Goal: Find specific fact: Find specific page/section

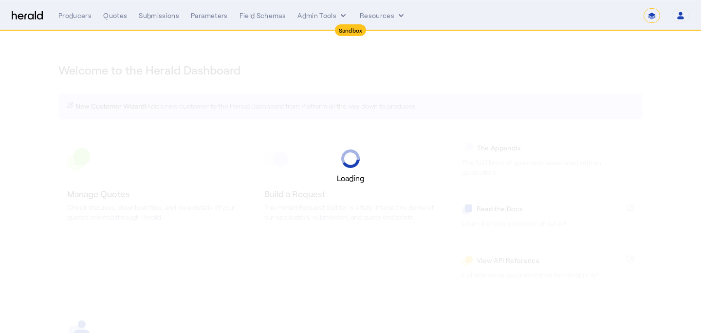
select select "*******"
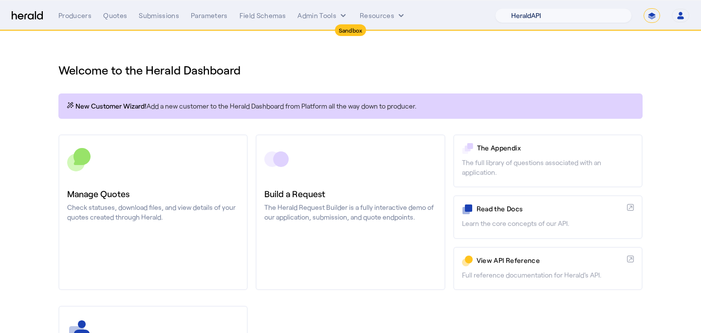
click at [569, 15] on select "1Fort Acrisure Acturis Affinity Advisors Affinity Risk Agentero AmWins Anzen Ao…" at bounding box center [563, 15] width 137 height 15
select select "pfm_md8s_semsee"
click at [522, 8] on select "1Fort Acrisure Acturis Affinity Advisors Affinity Risk Agentero AmWins Anzen Ao…" at bounding box center [563, 15] width 137 height 15
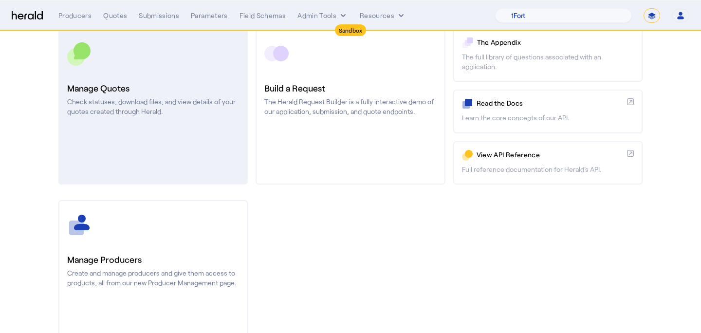
scroll to position [148, 0]
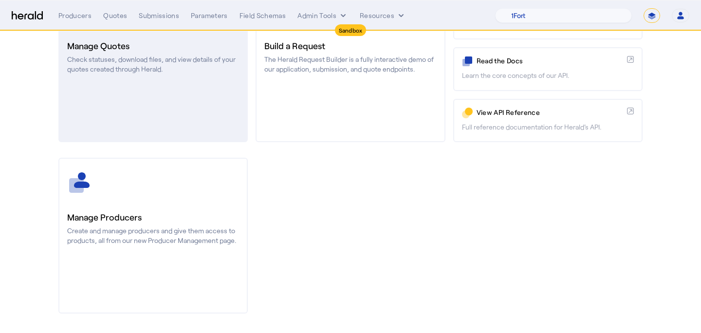
click at [196, 191] on link "Manage Producers Create and manage producers and give them access to products, …" at bounding box center [152, 236] width 189 height 156
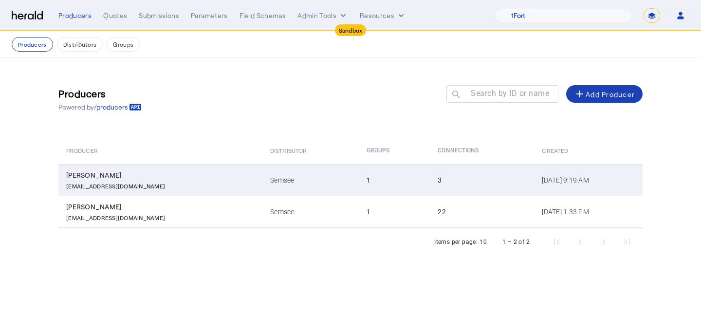
click at [196, 188] on div "[EMAIL_ADDRESS][DOMAIN_NAME]" at bounding box center [162, 185] width 192 height 10
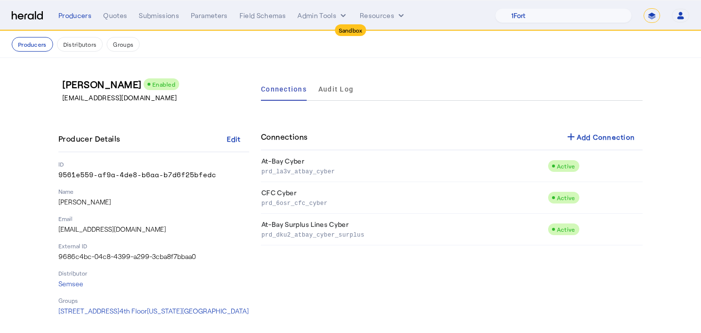
click at [32, 52] on nav "Producers Distributors Groups" at bounding box center [350, 44] width 701 height 27
click at [31, 44] on button "Producers" at bounding box center [32, 44] width 41 height 15
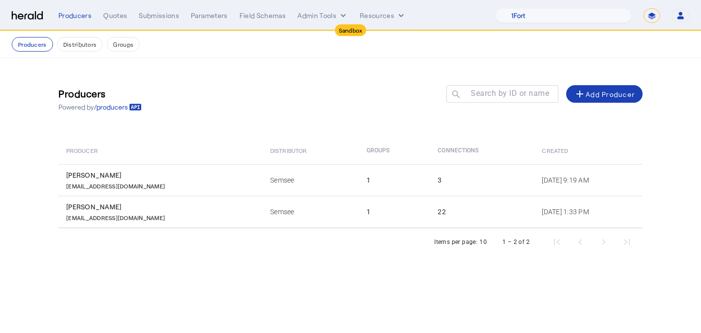
click at [651, 10] on select "**********" at bounding box center [652, 15] width 17 height 15
select select "**********"
click at [644, 8] on select "**********" at bounding box center [652, 15] width 17 height 15
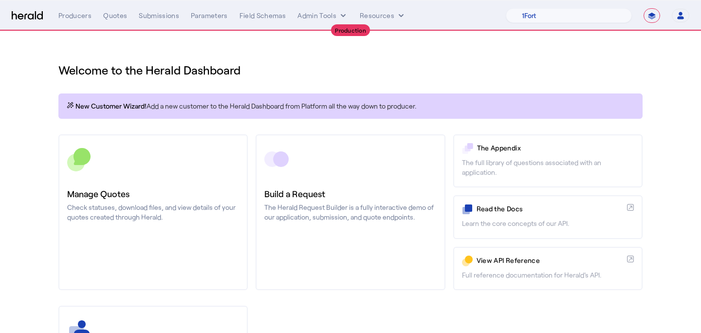
scroll to position [148, 0]
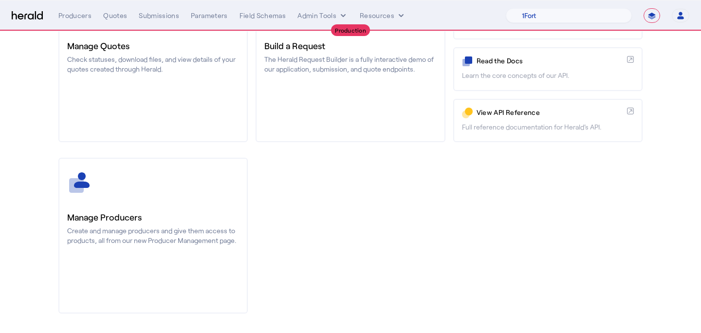
click at [40, 219] on div "Welcome to the Herald Dashboard New Customer Wizard! Add a new customer to the …" at bounding box center [350, 108] width 623 height 450
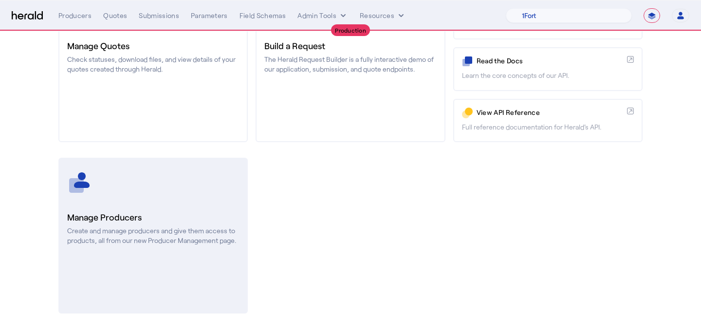
click at [74, 218] on h3 "Manage Producers" at bounding box center [153, 217] width 172 height 14
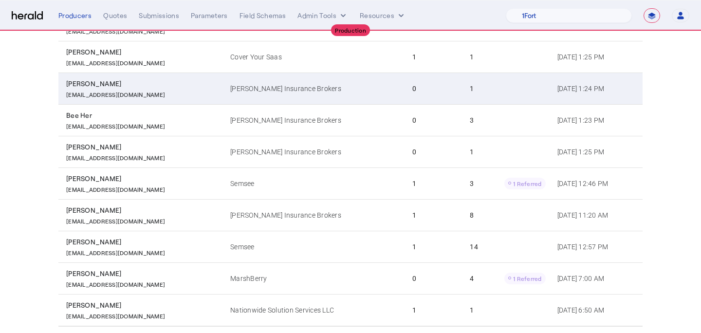
scroll to position [195, 0]
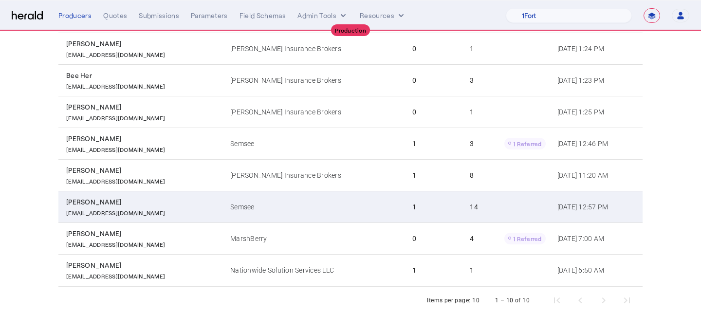
click at [242, 197] on td "Semsee" at bounding box center [314, 207] width 182 height 32
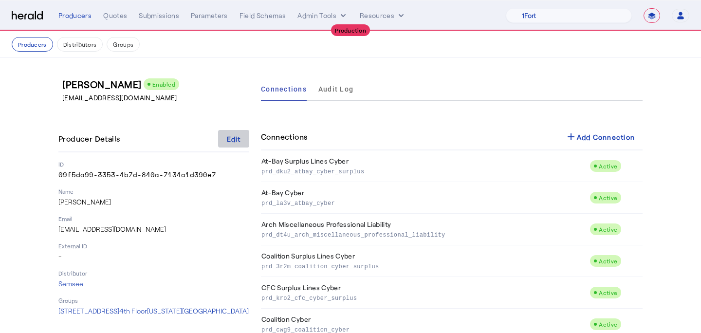
click at [238, 136] on div "Edit" at bounding box center [234, 139] width 14 height 10
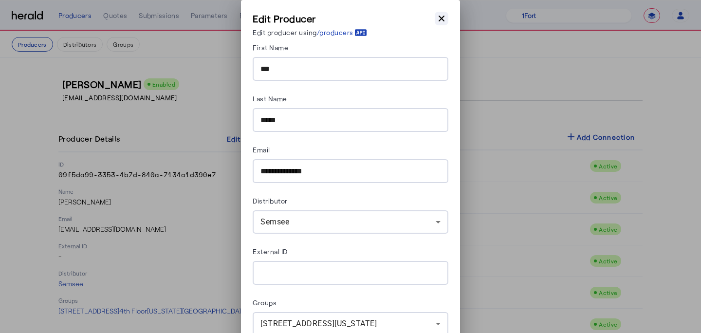
click at [441, 18] on icon "button" at bounding box center [442, 19] width 6 height 6
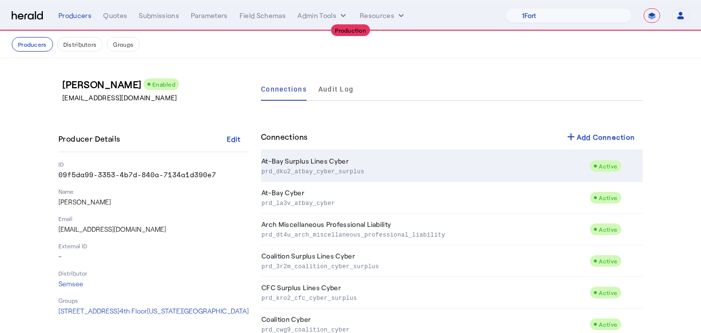
click at [319, 170] on p "prd_dku2_atbay_cyber_surplus" at bounding box center [424, 171] width 324 height 10
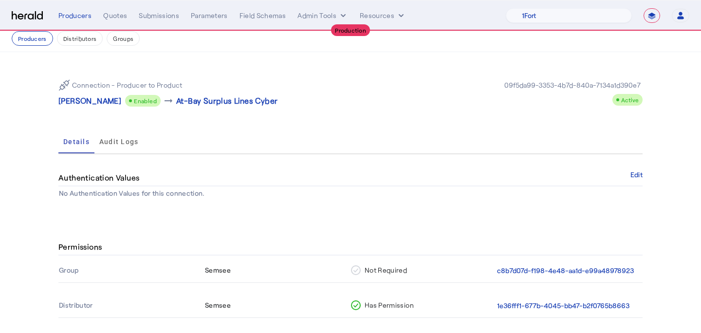
scroll to position [92, 0]
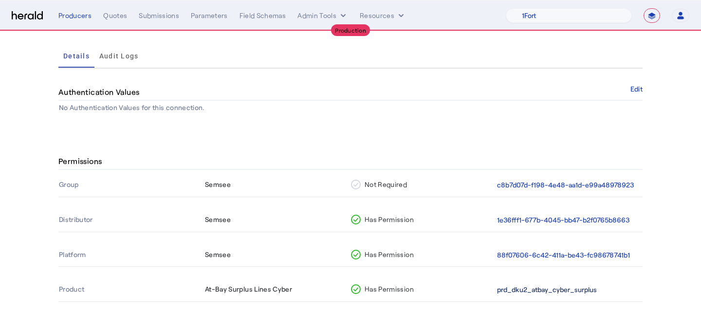
click at [574, 288] on button "prd_dku2_atbay_cyber_surplus" at bounding box center [547, 289] width 100 height 11
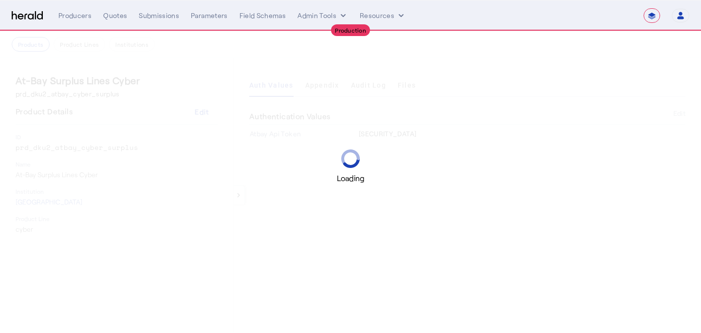
click at [35, 50] on div "Loading" at bounding box center [350, 166] width 701 height 333
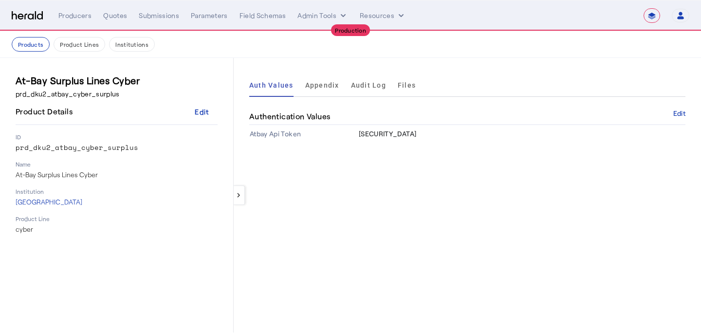
click at [35, 50] on button "Products" at bounding box center [31, 44] width 38 height 15
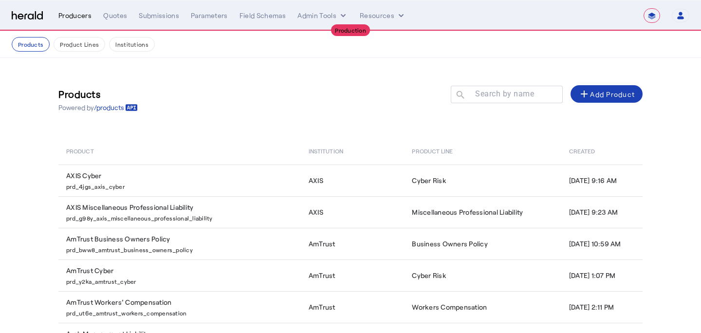
click at [65, 11] on div "Producers" at bounding box center [74, 16] width 33 height 10
select select "pfm_md8s_semsee"
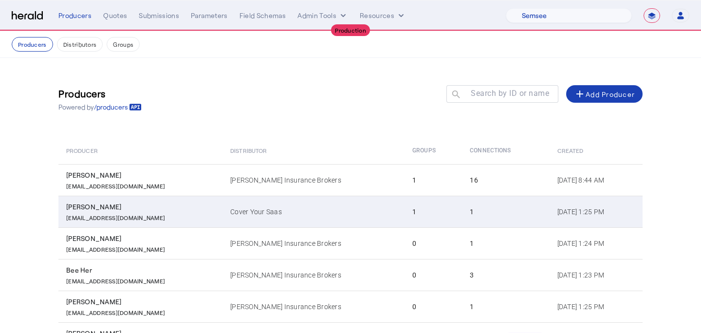
scroll to position [195, 0]
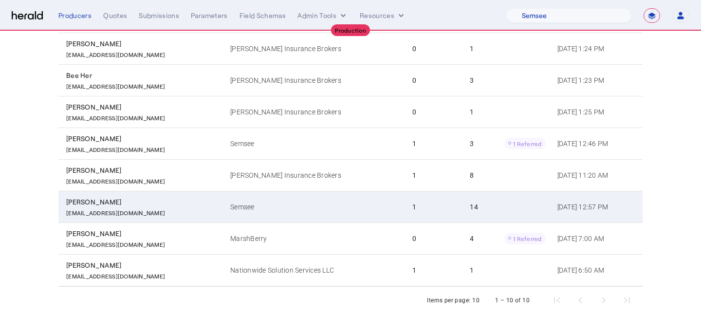
click at [306, 218] on td "Semsee" at bounding box center [314, 207] width 182 height 32
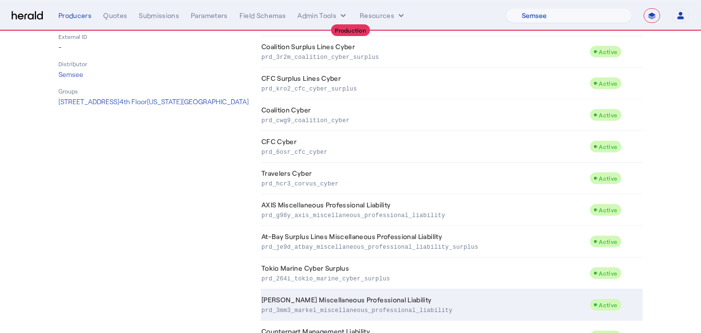
scroll to position [202, 0]
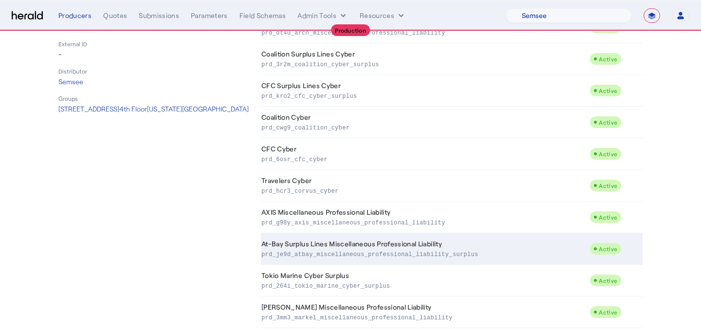
click at [494, 244] on td "At-Bay Surplus Lines Miscellaneous Professional Liability prd_je9d_atbay_miscel…" at bounding box center [425, 249] width 329 height 32
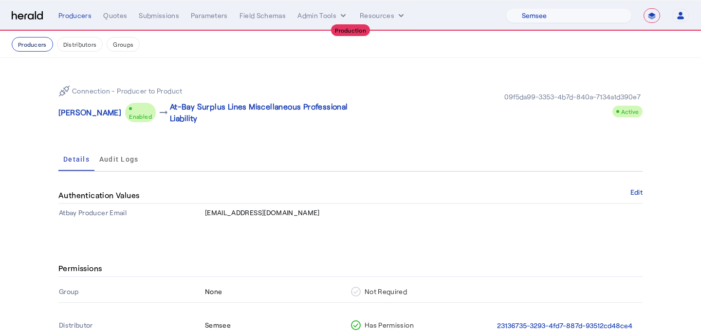
click at [39, 48] on button "Producers" at bounding box center [32, 44] width 41 height 15
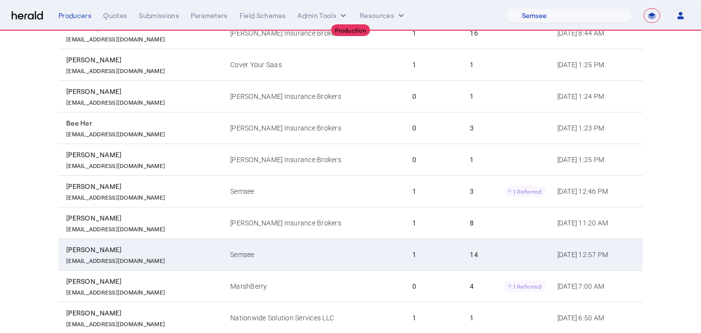
scroll to position [148, 0]
click at [169, 258] on div "[EMAIL_ADDRESS][DOMAIN_NAME]" at bounding box center [142, 259] width 152 height 10
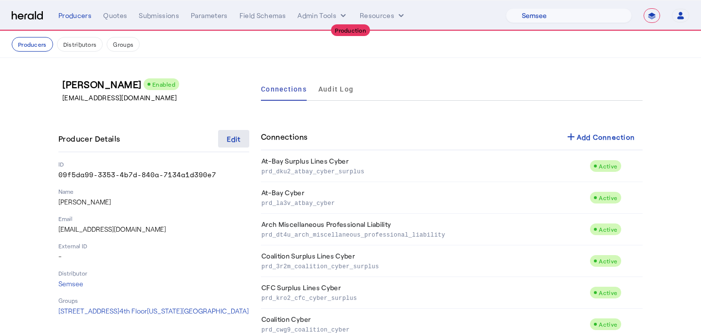
click at [238, 139] on div "Edit" at bounding box center [234, 139] width 14 height 10
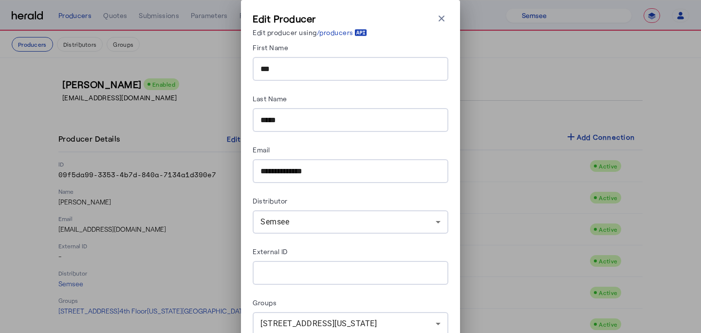
click at [335, 72] on input "***" at bounding box center [351, 69] width 180 height 12
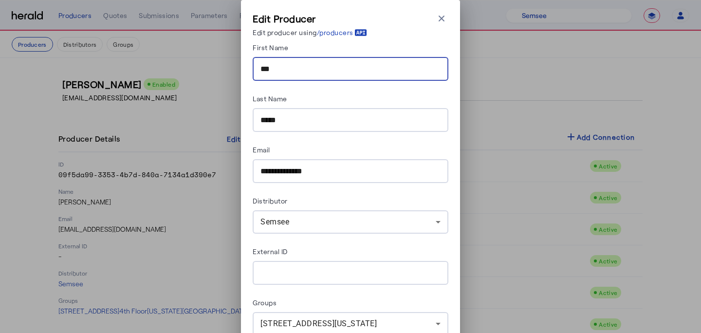
click at [335, 72] on input "***" at bounding box center [351, 69] width 180 height 12
type input "****"
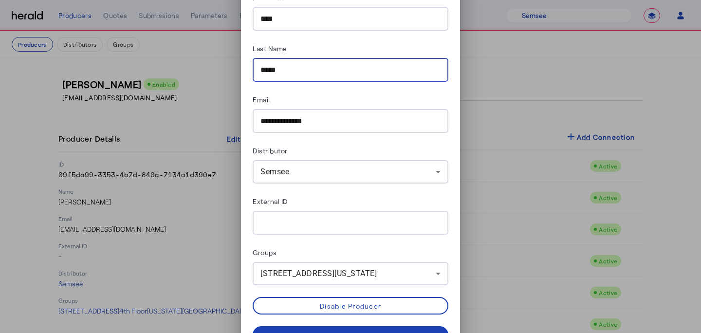
scroll to position [71, 0]
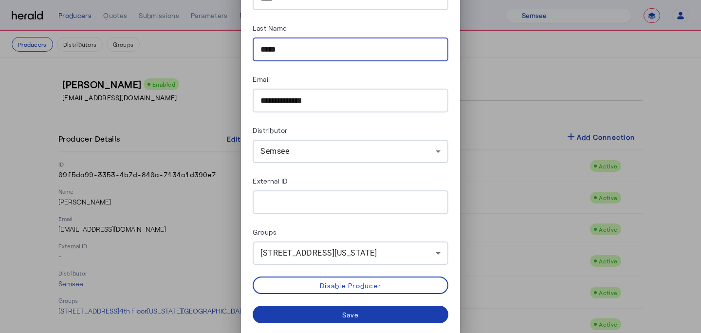
type input "*****"
click at [353, 310] on div "Save" at bounding box center [350, 315] width 17 height 10
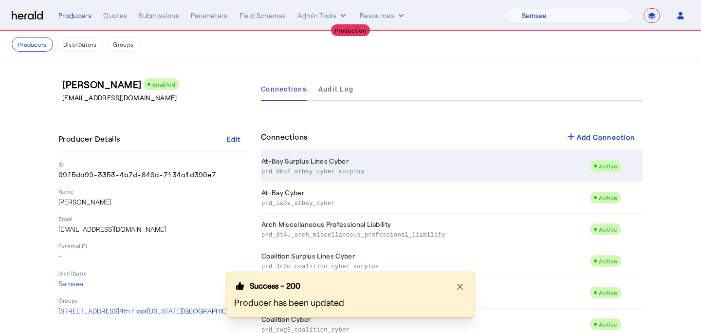
click at [369, 159] on td "At-Bay Surplus Lines Cyber prd_dku2_atbay_cyber_surplus" at bounding box center [425, 167] width 329 height 32
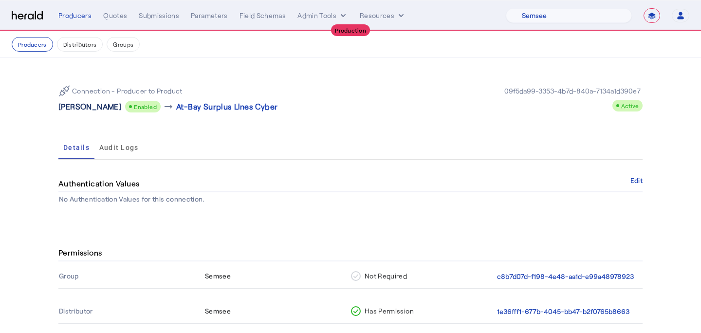
click at [79, 108] on p "[PERSON_NAME]" at bounding box center [89, 107] width 63 height 12
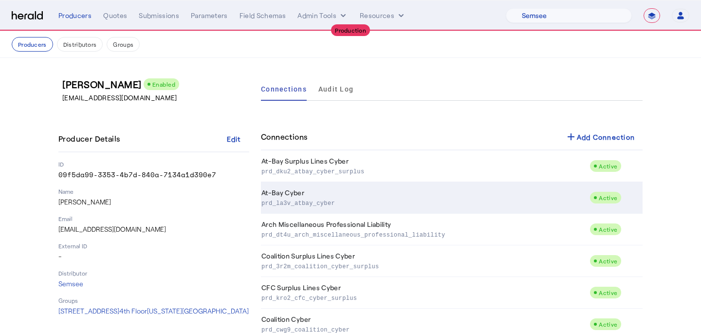
click at [347, 202] on p "prd_la3v_atbay_cyber" at bounding box center [424, 203] width 324 height 10
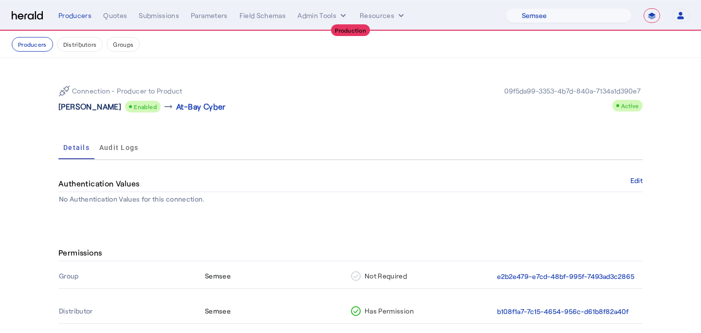
click at [73, 107] on p "[PERSON_NAME]" at bounding box center [89, 107] width 63 height 12
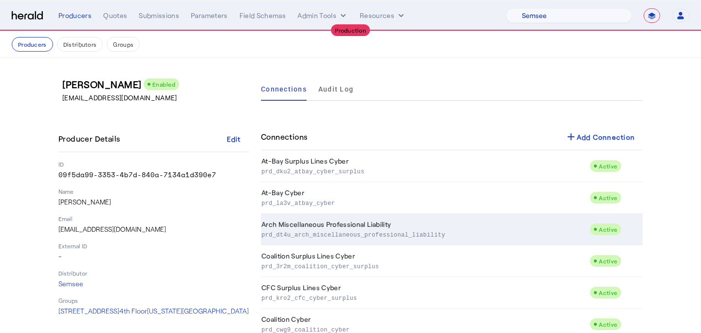
click at [381, 237] on p "prd_dt4u_arch_miscellaneous_professional_liability" at bounding box center [424, 234] width 324 height 10
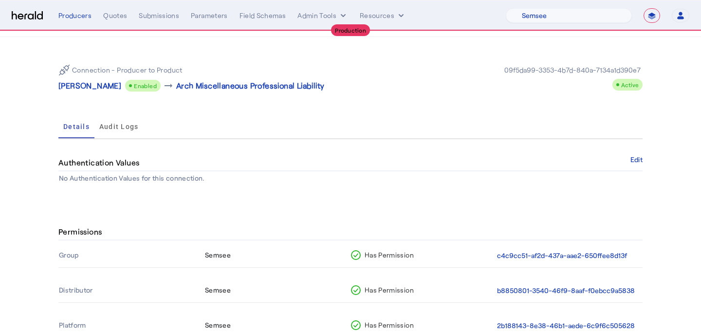
scroll to position [25, 0]
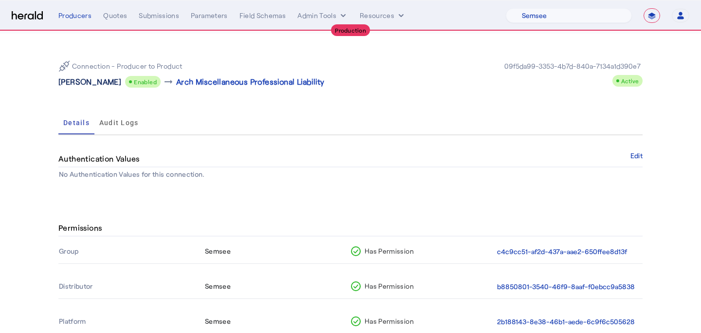
click at [63, 82] on p "[PERSON_NAME]" at bounding box center [89, 82] width 63 height 12
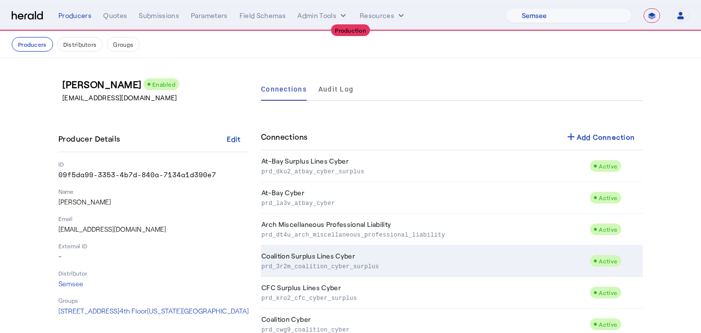
click at [348, 267] on p "prd_3r2m_coalition_cyber_surplus" at bounding box center [424, 266] width 324 height 10
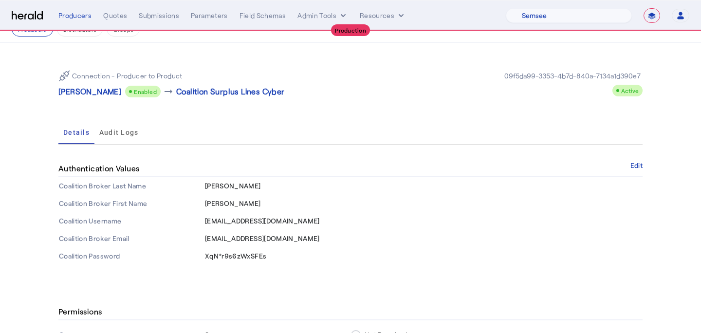
scroll to position [16, 0]
click at [77, 92] on p "[PERSON_NAME]" at bounding box center [89, 91] width 63 height 12
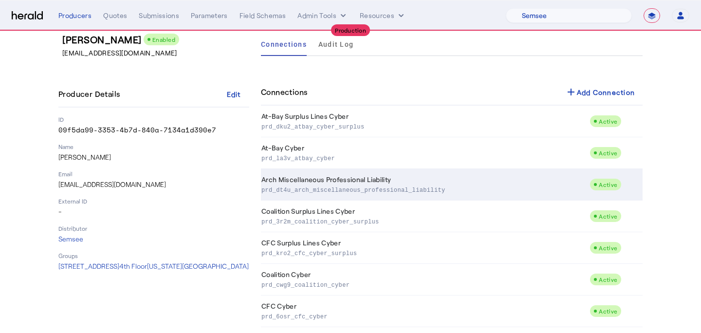
scroll to position [47, 0]
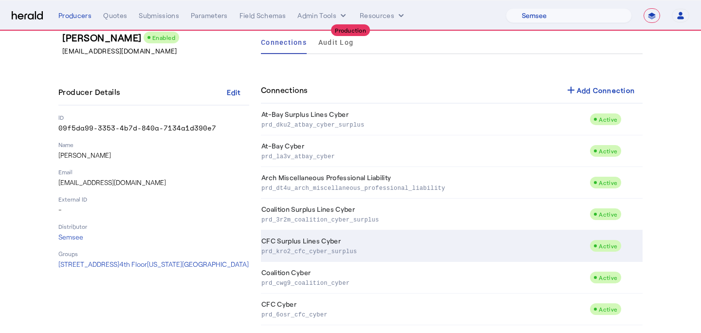
click at [412, 241] on td "CFC Surplus Lines Cyber prd_kro2_cfc_cyber_surplus" at bounding box center [425, 246] width 329 height 32
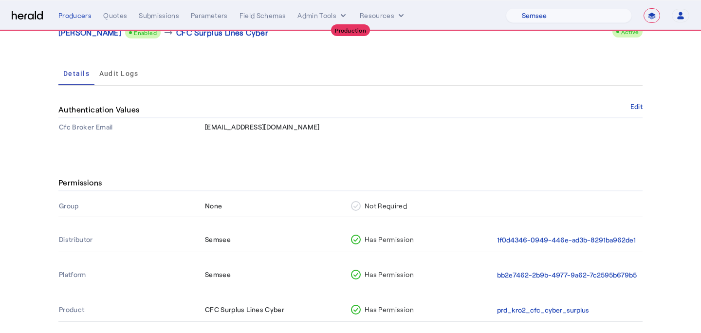
scroll to position [40, 0]
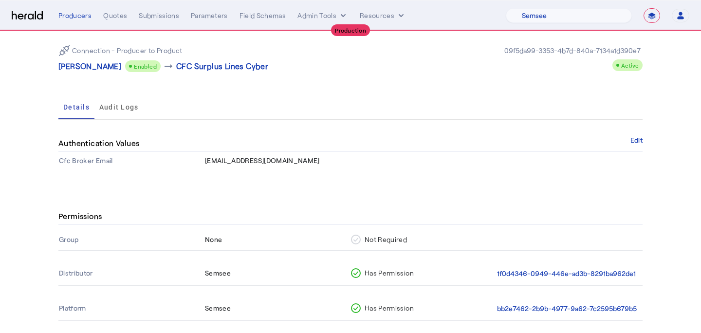
click at [80, 73] on div "Connection - Producer to Product [PERSON_NAME] Enabled arrow_right_alt CFC Surp…" at bounding box center [350, 58] width 585 height 43
click at [82, 63] on p "[PERSON_NAME]" at bounding box center [89, 66] width 63 height 12
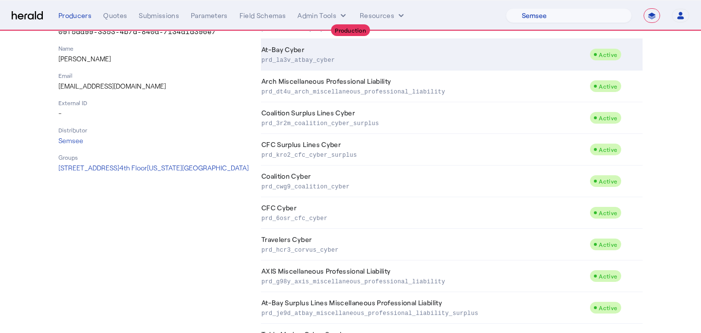
scroll to position [146, 0]
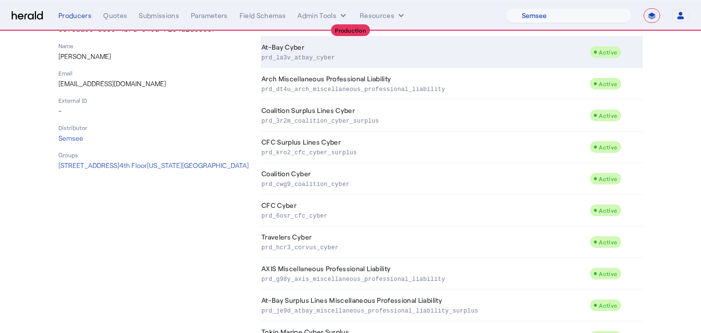
click at [378, 206] on td "CFC Cyber prd_6osr_cfc_cyber" at bounding box center [425, 211] width 329 height 32
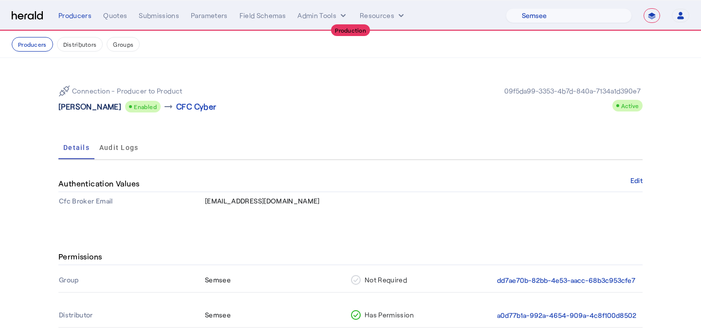
click at [84, 105] on p "[PERSON_NAME]" at bounding box center [89, 107] width 63 height 12
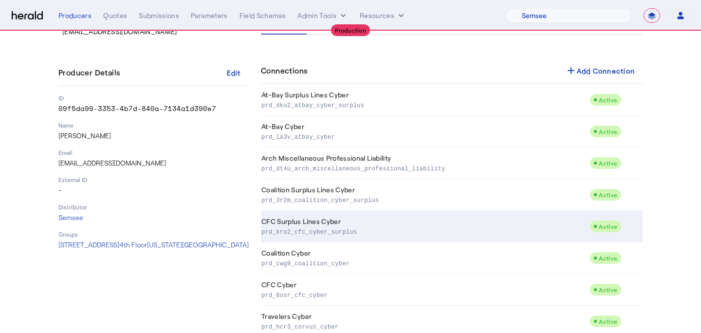
scroll to position [79, 0]
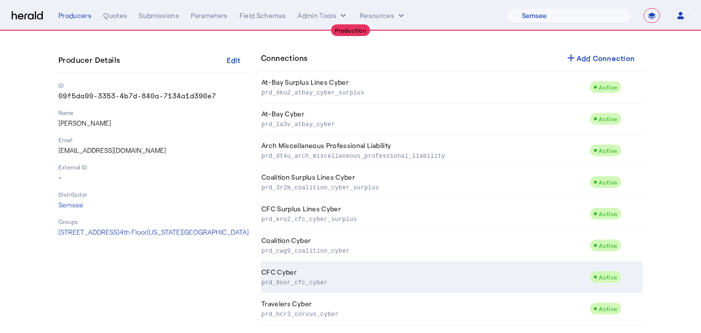
click at [330, 277] on td "CFC Cyber prd_6osr_cfc_cyber" at bounding box center [425, 278] width 329 height 32
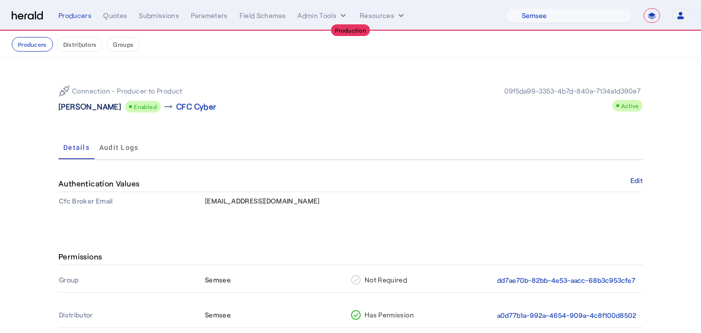
click at [88, 107] on p "[PERSON_NAME]" at bounding box center [89, 107] width 63 height 12
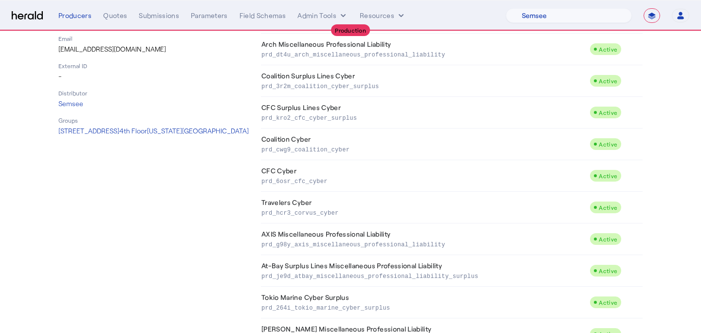
scroll to position [189, 0]
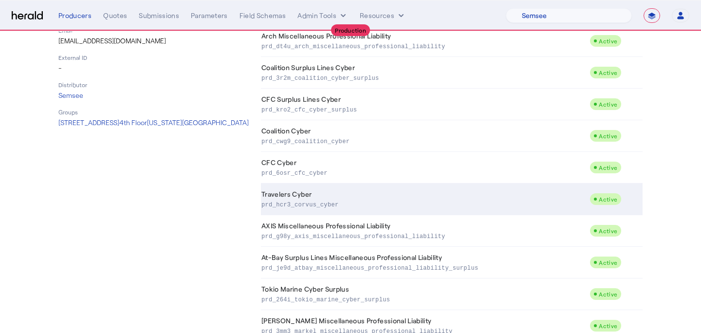
click at [317, 205] on p "prd_hcr3_corvus_cyber" at bounding box center [424, 204] width 324 height 10
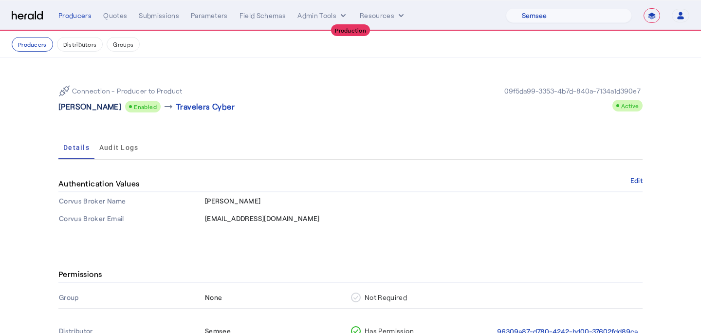
click at [71, 105] on p "[PERSON_NAME]" at bounding box center [89, 107] width 63 height 12
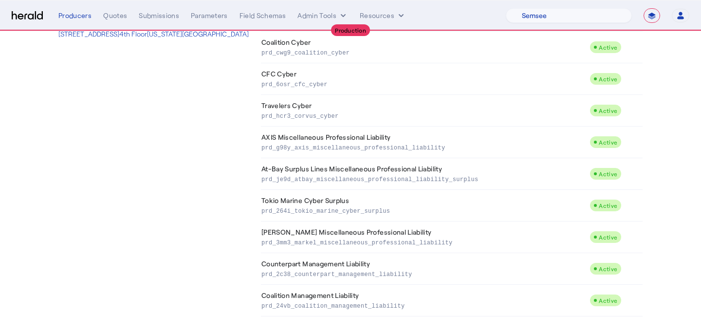
scroll to position [278, 0]
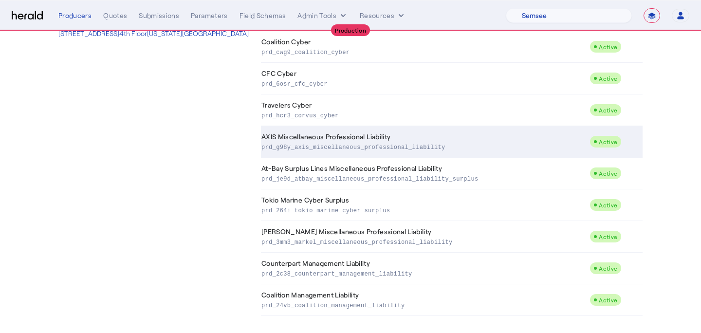
click at [317, 147] on p "prd_g98y_axis_miscellaneous_professional_liability" at bounding box center [424, 147] width 324 height 10
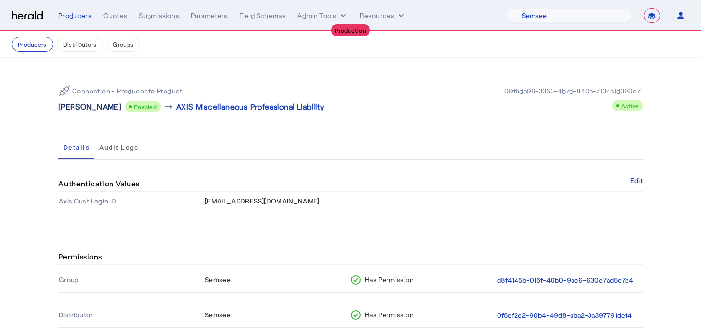
click at [76, 101] on p "[PERSON_NAME]" at bounding box center [89, 107] width 63 height 12
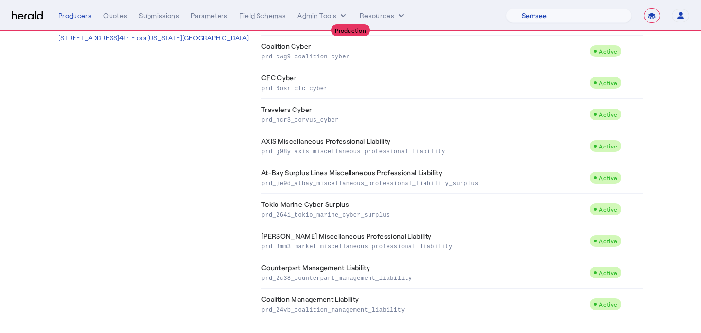
scroll to position [280, 0]
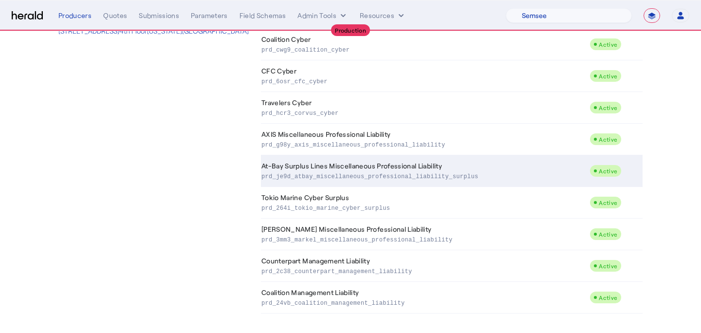
click at [357, 180] on p "prd_je9d_atbay_miscellaneous_professional_liability_surplus" at bounding box center [424, 176] width 324 height 10
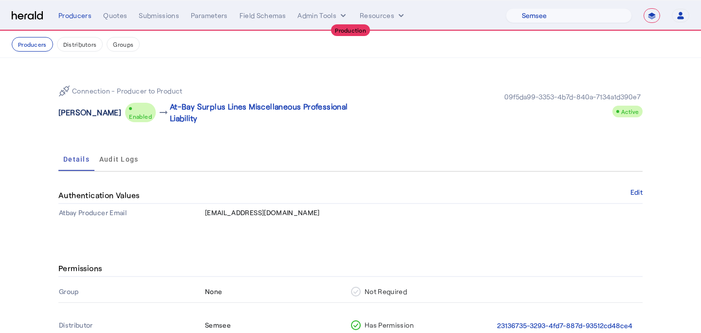
click at [60, 107] on p "[PERSON_NAME]" at bounding box center [89, 113] width 63 height 12
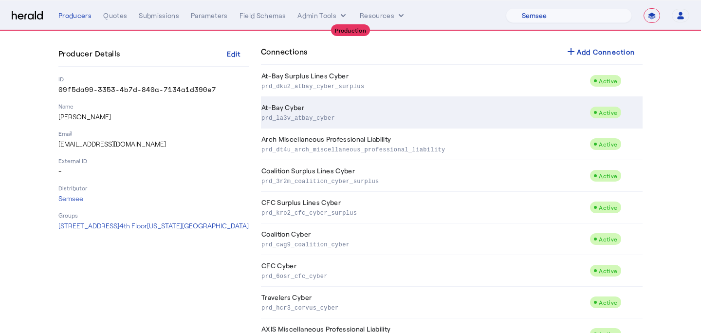
scroll to position [280, 0]
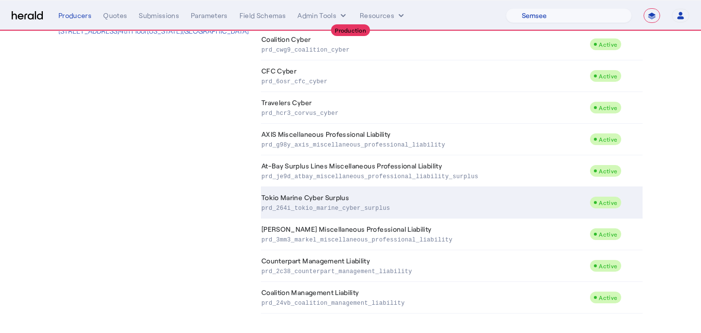
click at [379, 207] on p "prd_264i_tokio_marine_cyber_surplus" at bounding box center [424, 208] width 324 height 10
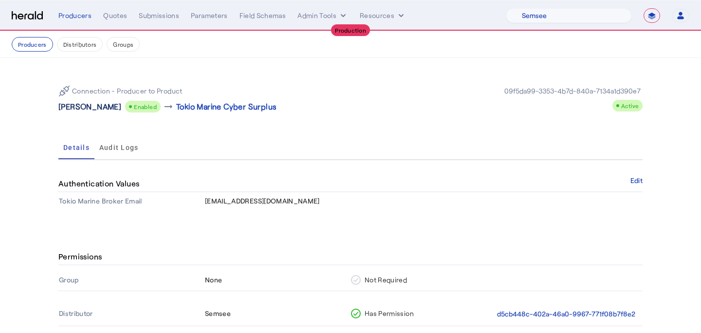
click at [77, 105] on p "[PERSON_NAME]" at bounding box center [89, 107] width 63 height 12
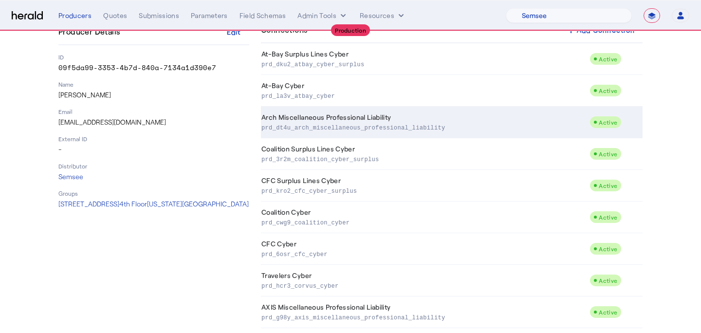
scroll to position [280, 0]
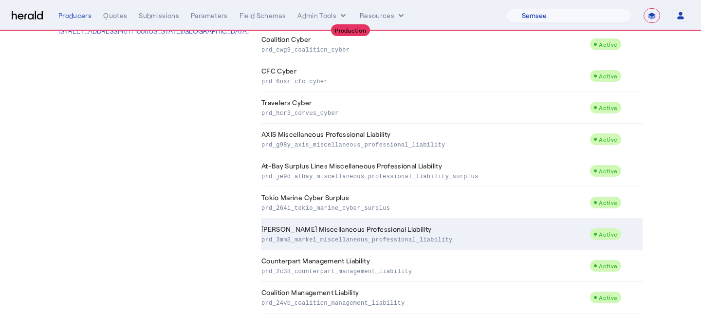
click at [397, 229] on td "[PERSON_NAME] Miscellaneous Professional Liability prd_3mm3_markel_miscellaneou…" at bounding box center [425, 235] width 329 height 32
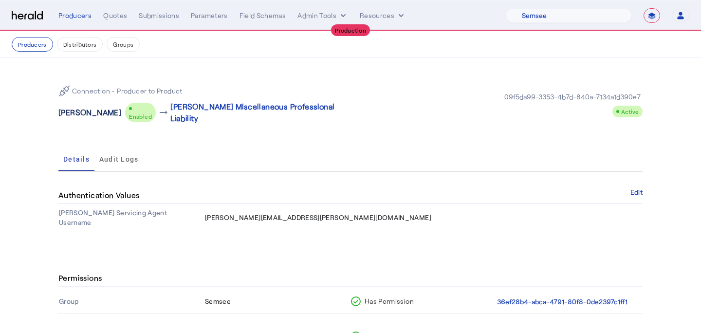
click at [84, 110] on p "[PERSON_NAME]" at bounding box center [89, 113] width 63 height 12
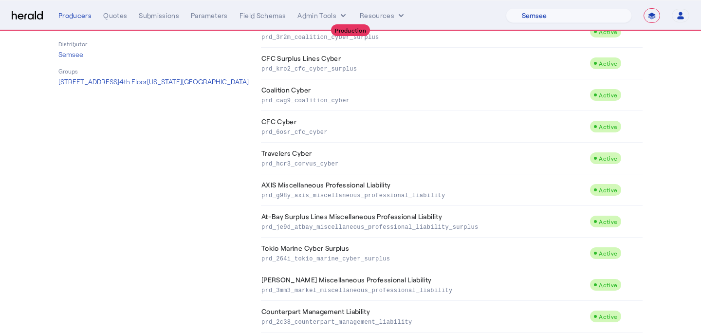
scroll to position [280, 0]
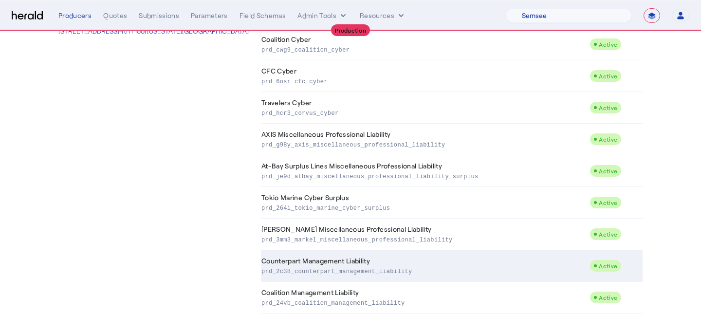
click at [405, 265] on td "Counterpart Management Liability prd_2c38_counterpart_management_liability" at bounding box center [425, 266] width 329 height 32
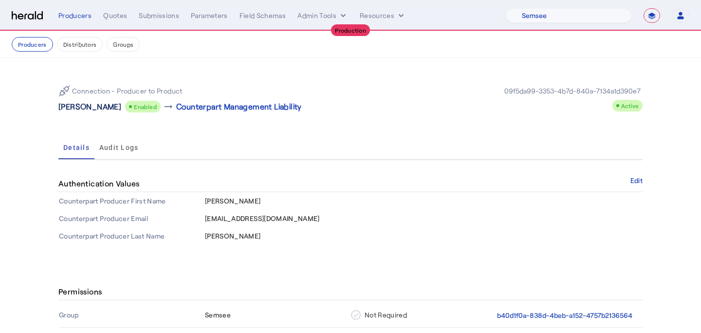
click at [83, 103] on p "[PERSON_NAME]" at bounding box center [89, 107] width 63 height 12
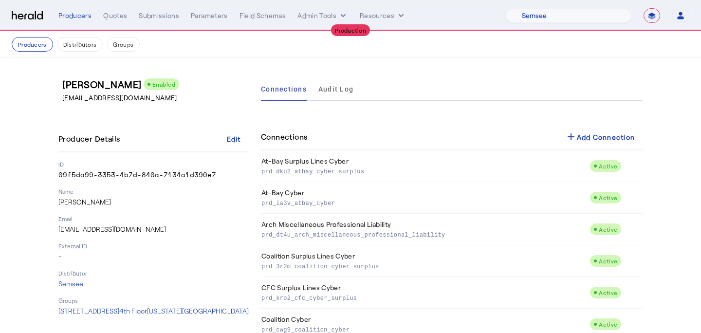
scroll to position [280, 0]
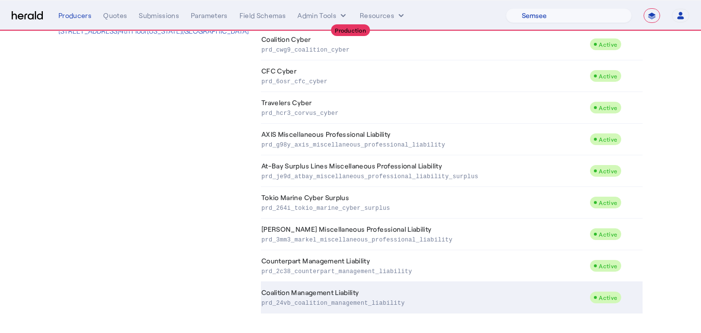
click at [417, 282] on td "Coalition Management Liability prd_24vb_coalition_management_liability" at bounding box center [425, 298] width 329 height 32
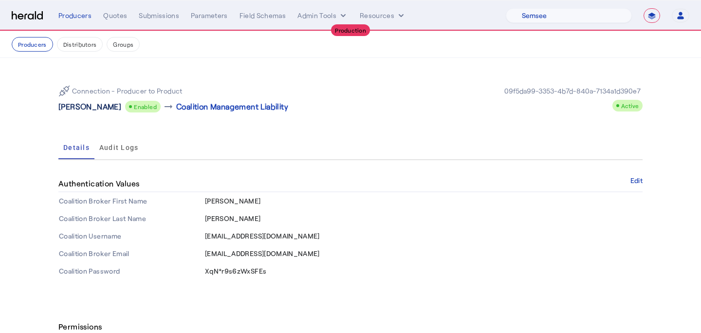
click at [68, 108] on p "[PERSON_NAME]" at bounding box center [89, 107] width 63 height 12
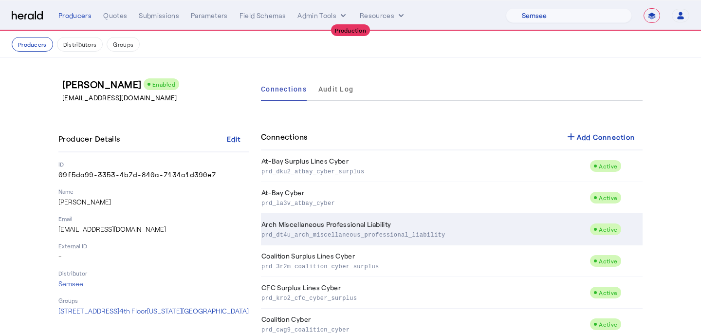
scroll to position [280, 0]
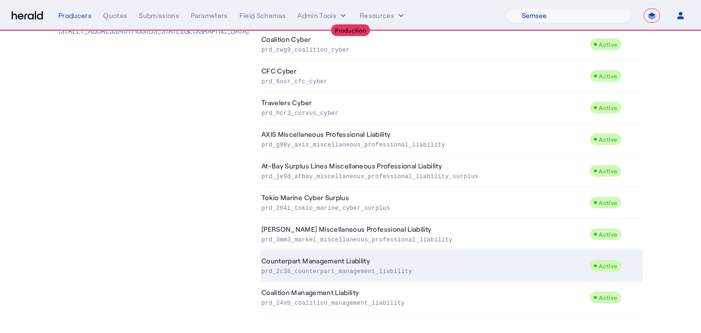
click at [416, 264] on td "Counterpart Management Liability prd_2c38_counterpart_management_liability" at bounding box center [425, 266] width 329 height 32
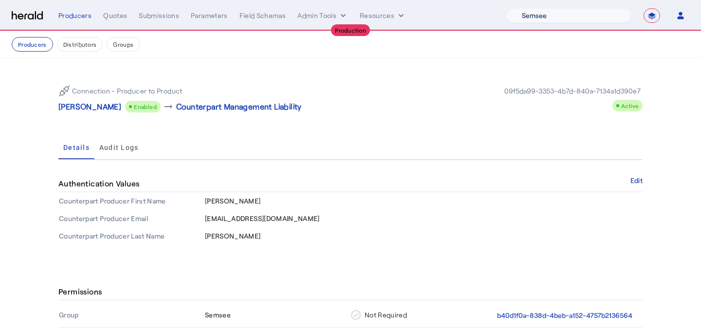
click at [602, 18] on select "1Fort Affinity Risk Arlington [PERSON_NAME] BindHQ Bunker CRC Campus Coverage C…" at bounding box center [569, 15] width 126 height 15
select select "pfm_lx2v_founder_shield"
click at [506, 8] on select "1Fort Affinity Risk Arlington [PERSON_NAME] BindHQ Bunker CRC Campus Coverage C…" at bounding box center [569, 15] width 126 height 15
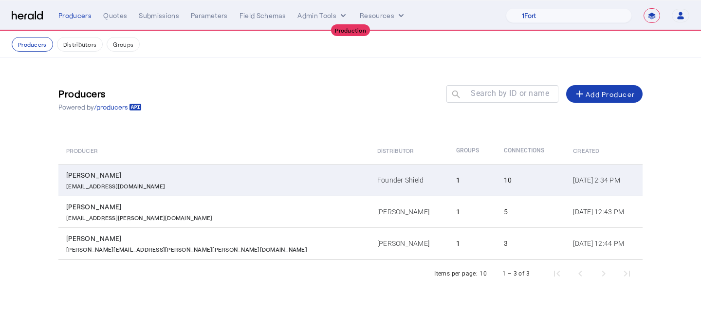
click at [370, 172] on td "Founder Shield" at bounding box center [409, 180] width 79 height 32
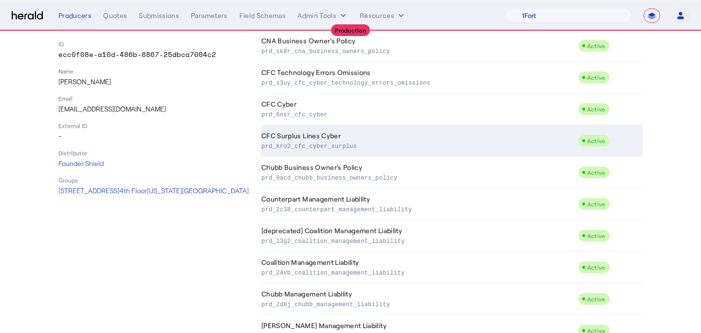
scroll to position [121, 0]
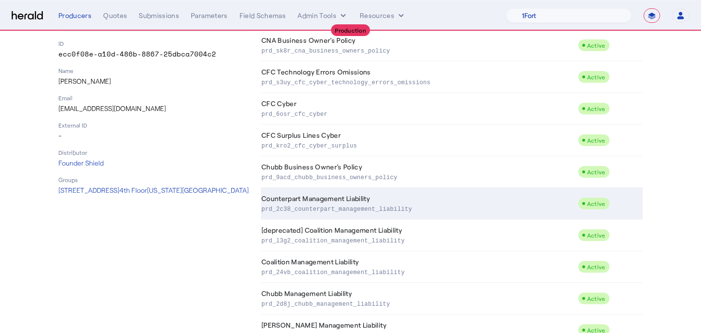
click at [355, 208] on p "prd_2c38_counterpart_management_liability" at bounding box center [418, 209] width 313 height 10
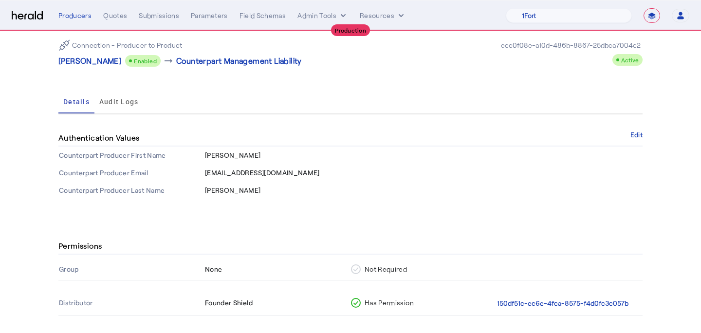
scroll to position [32, 0]
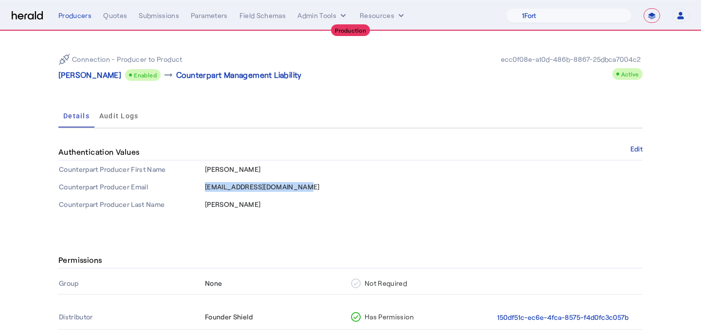
drag, startPoint x: 312, startPoint y: 187, endPoint x: 207, endPoint y: 183, distance: 105.8
click at [207, 183] on td "[EMAIL_ADDRESS][DOMAIN_NAME]" at bounding box center [424, 187] width 438 height 18
copy span "[EMAIL_ADDRESS][DOMAIN_NAME]"
click at [402, 219] on div "Connection - Producer to Product [PERSON_NAME] Enabled arrow_right_alt Counterp…" at bounding box center [350, 129] width 623 height 207
